Goal: Information Seeking & Learning: Learn about a topic

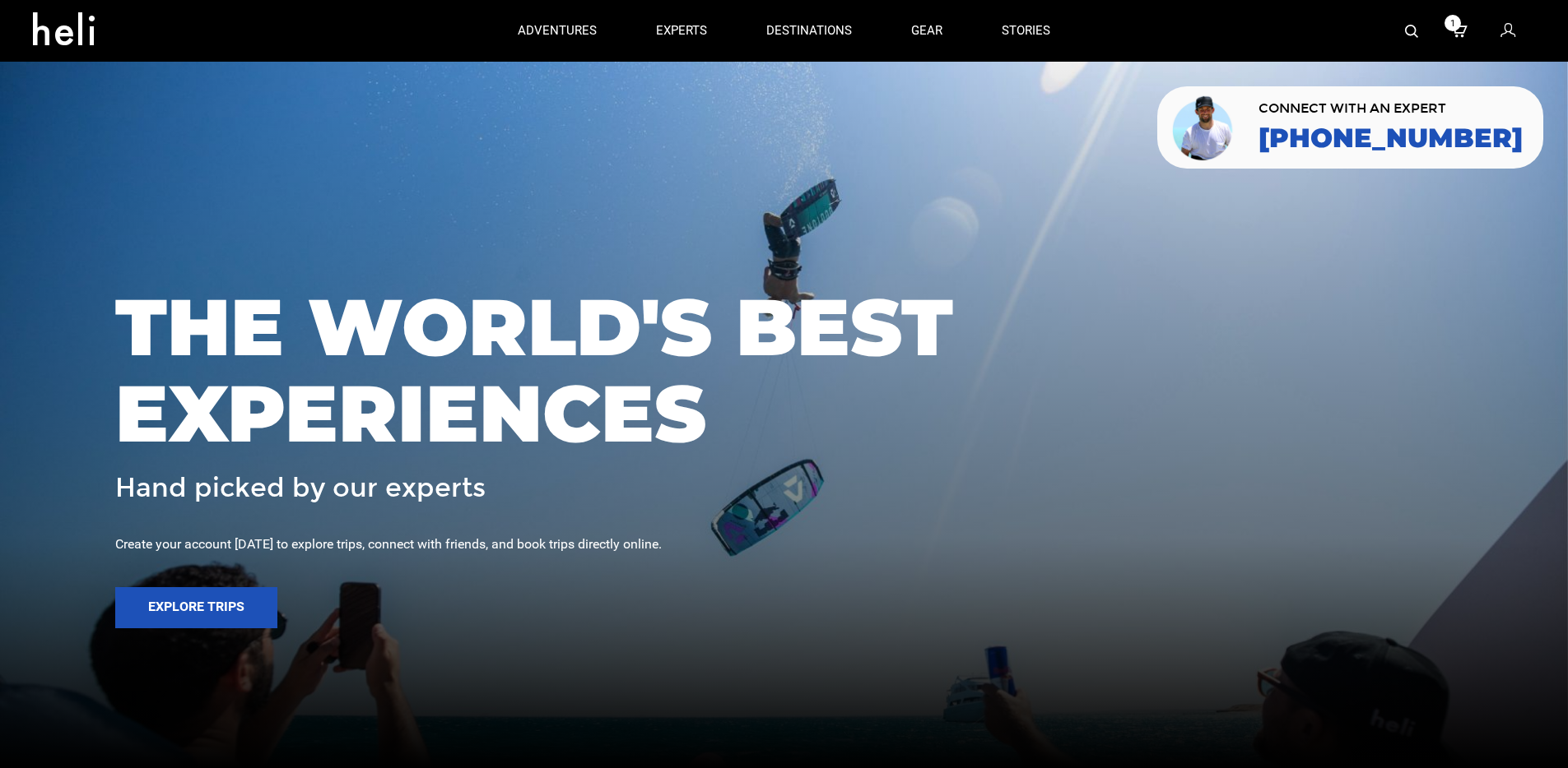
click at [1409, 31] on img at bounding box center [1411, 32] width 13 height 13
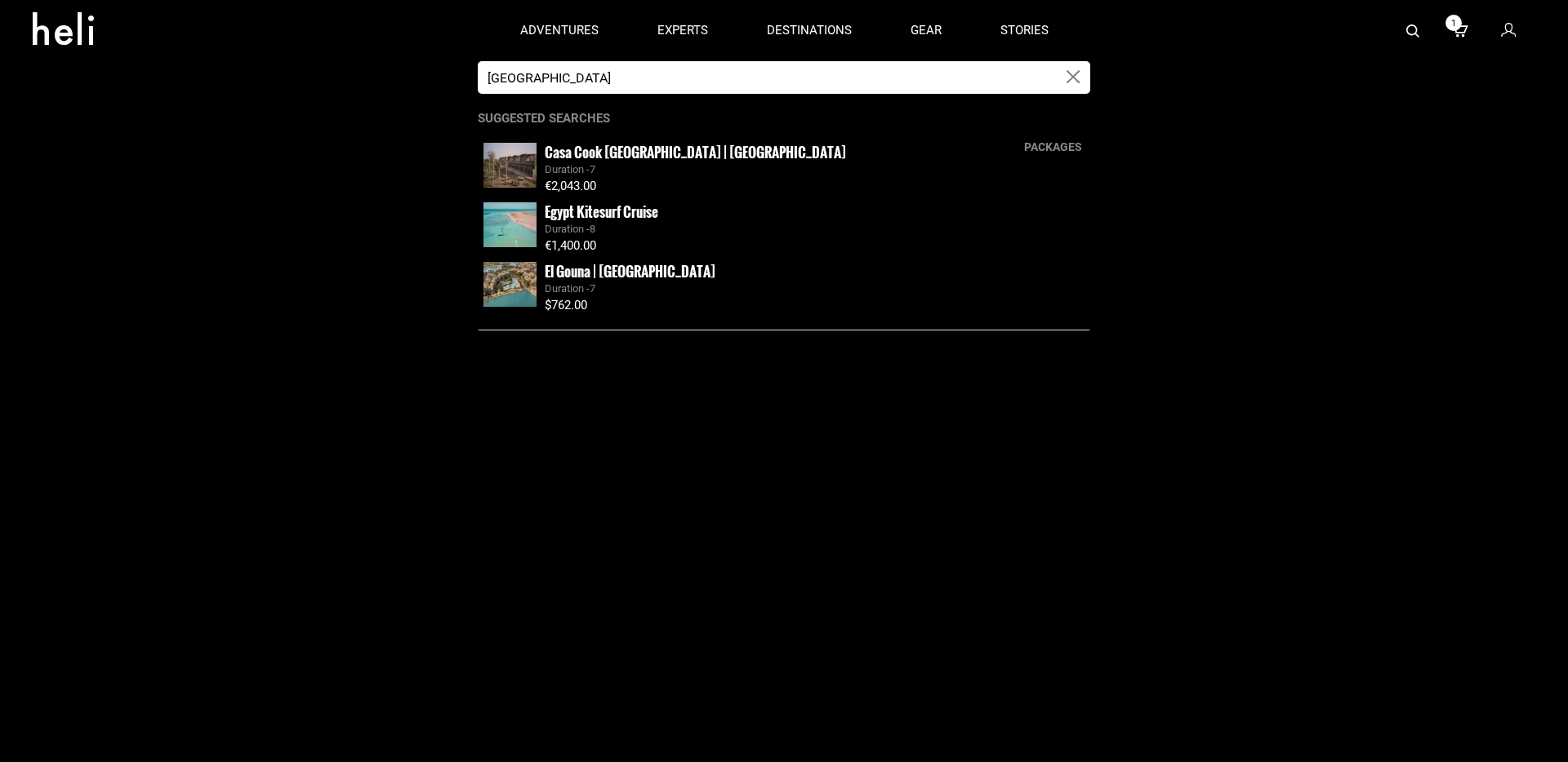
type input "[GEOGRAPHIC_DATA]"
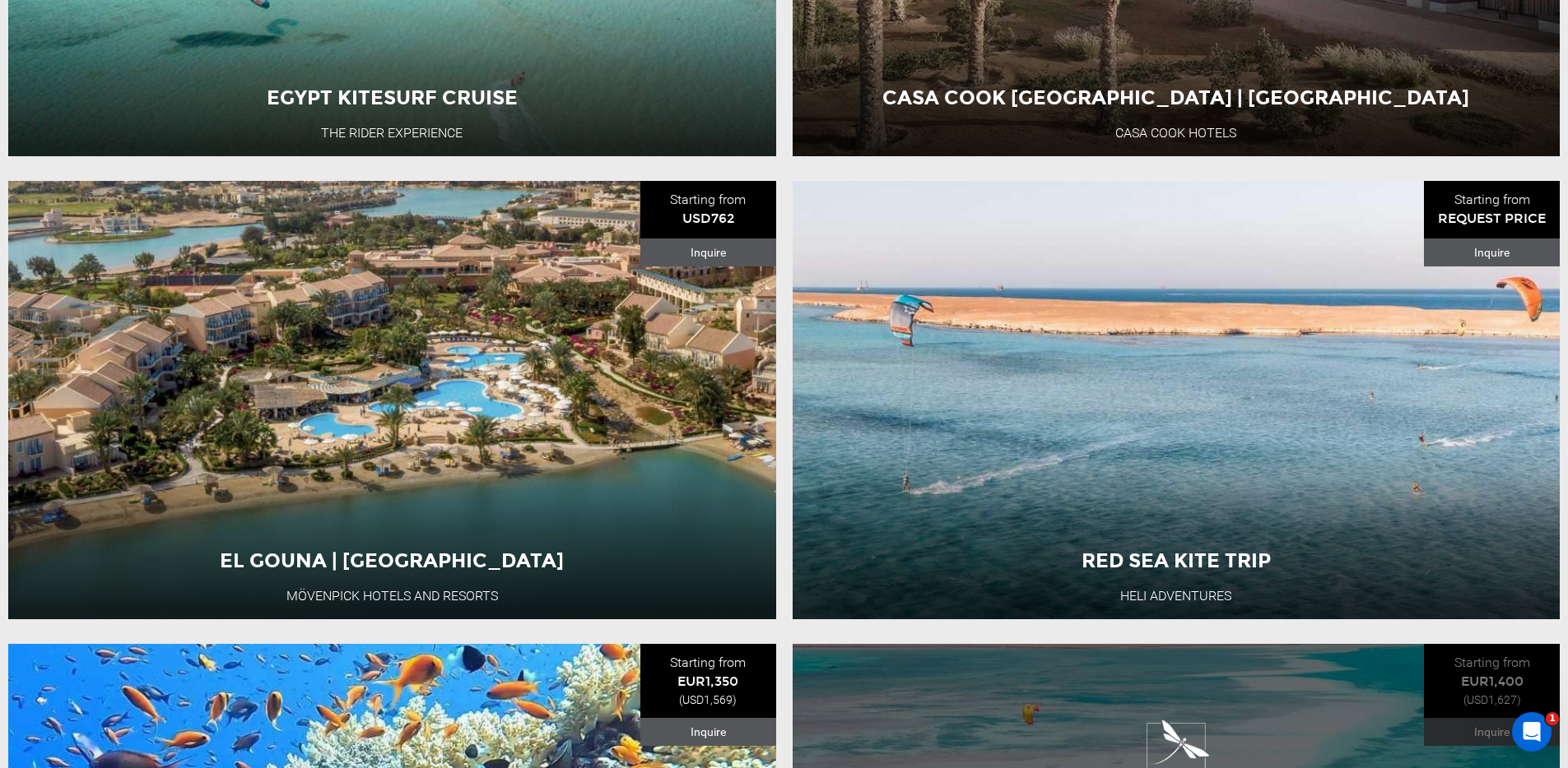
scroll to position [793, 0]
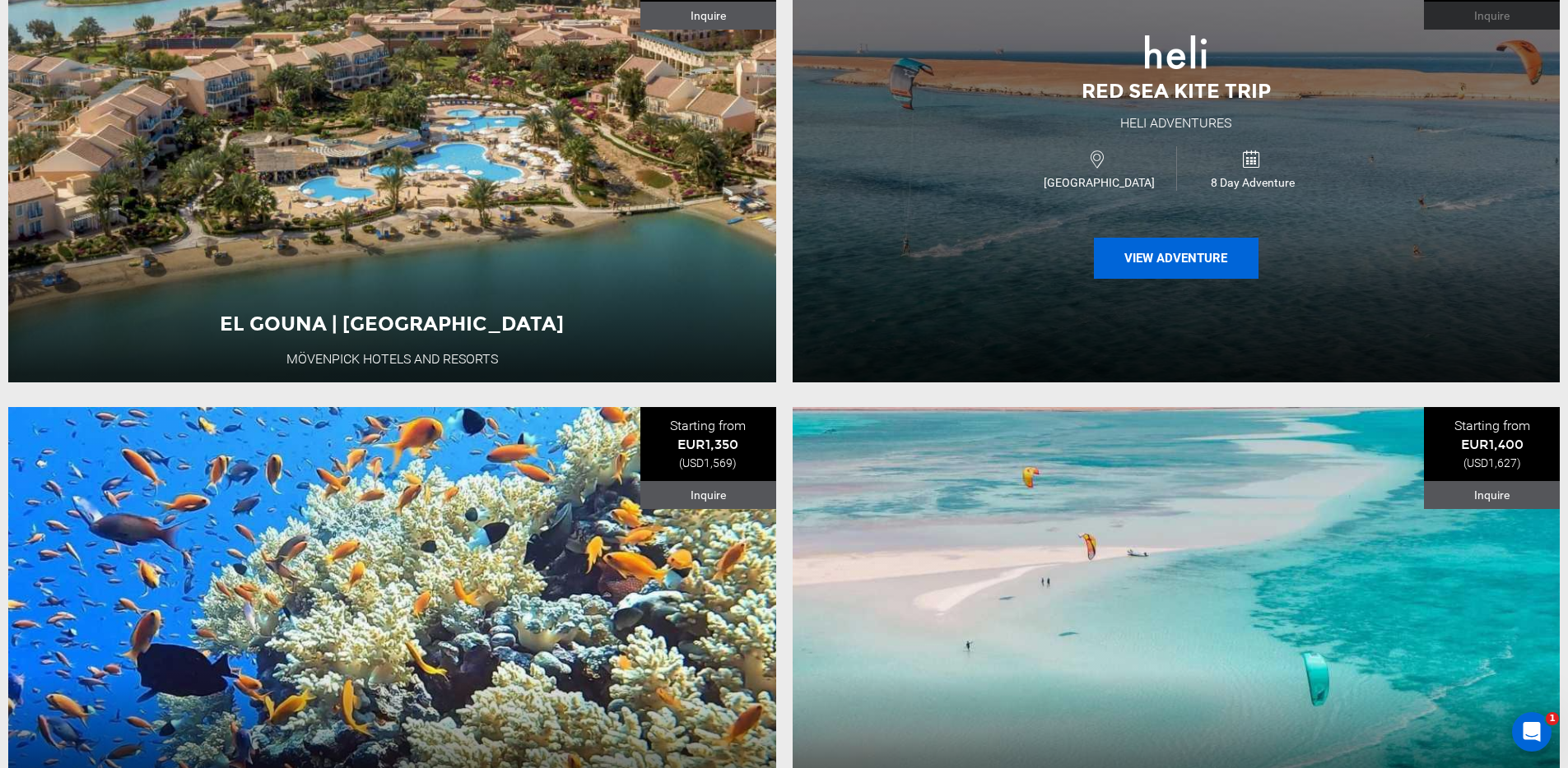
click at [1166, 272] on button "View Adventure" at bounding box center [1176, 258] width 164 height 41
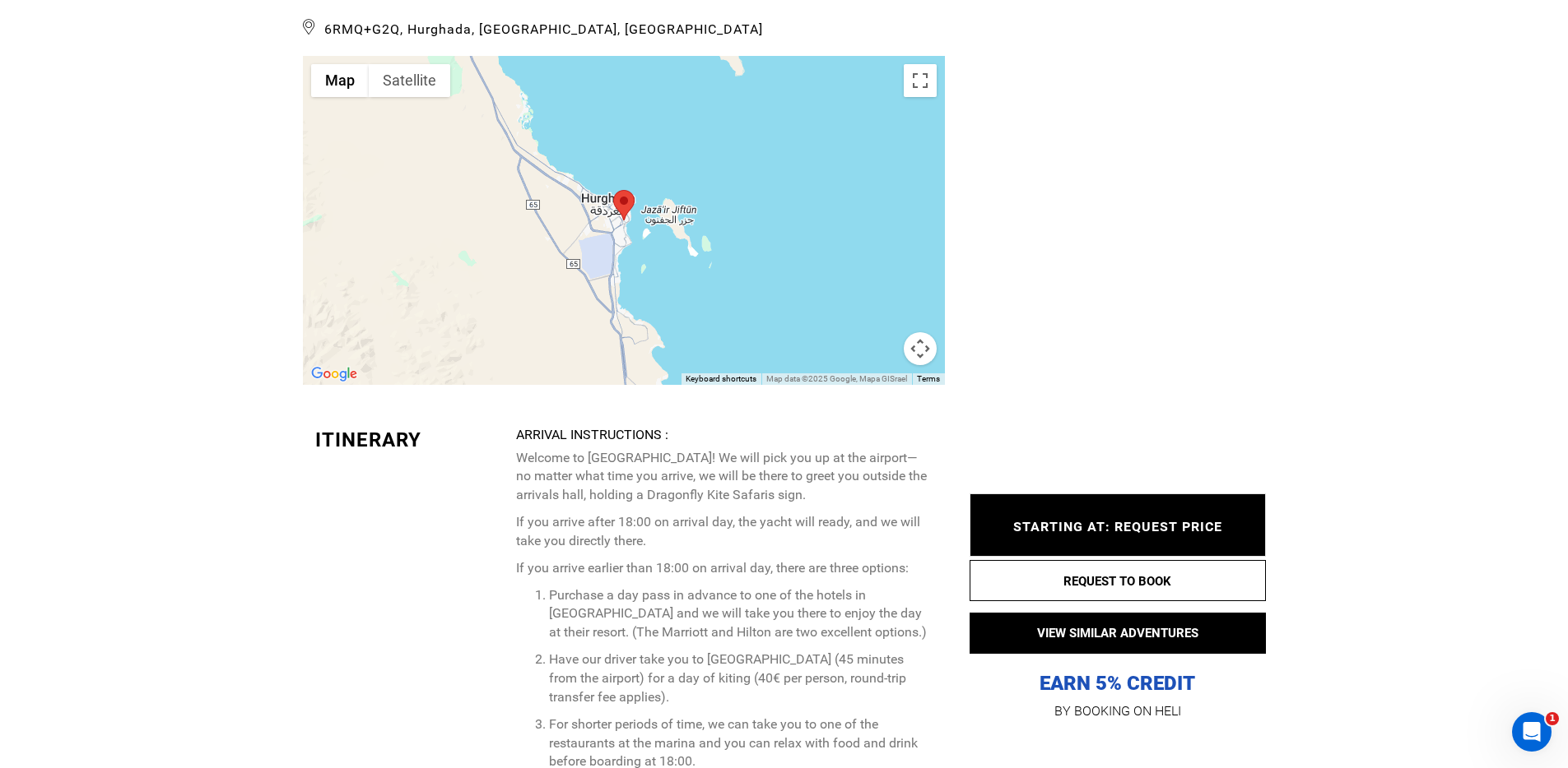
scroll to position [4309, 0]
